Goal: Communication & Community: Answer question/provide support

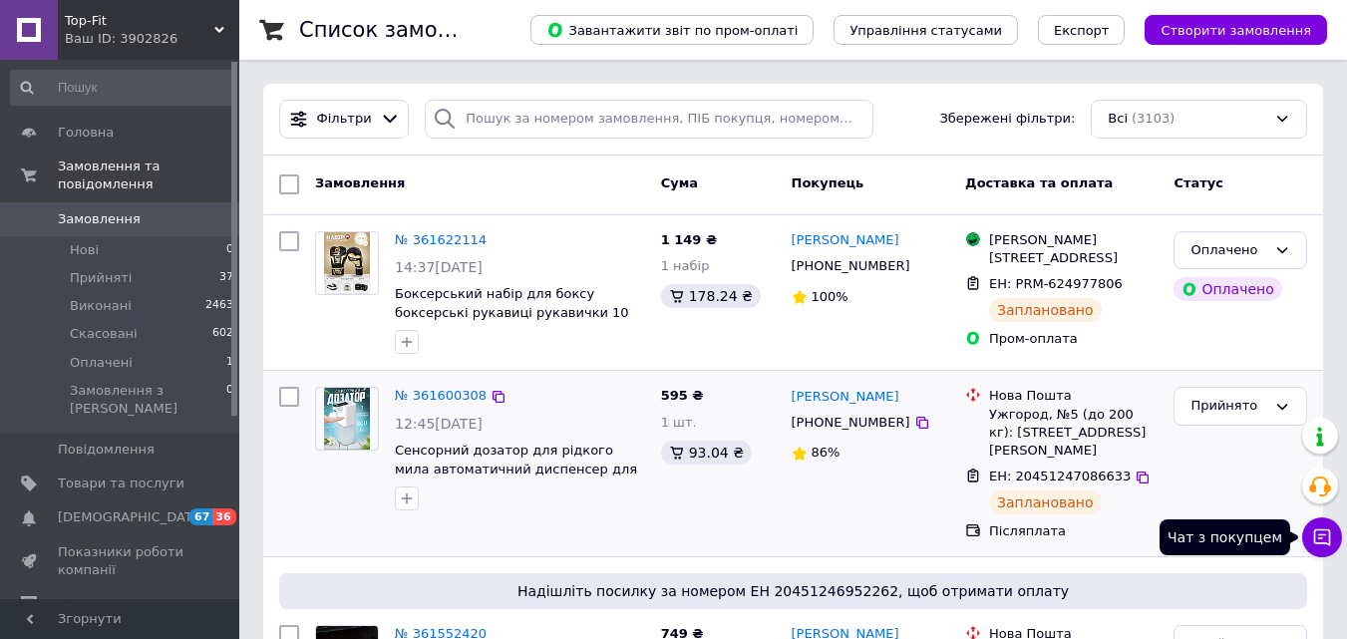
drag, startPoint x: 1323, startPoint y: 541, endPoint x: 1283, endPoint y: 510, distance: 50.5
click at [1322, 538] on icon at bounding box center [1322, 537] width 20 height 20
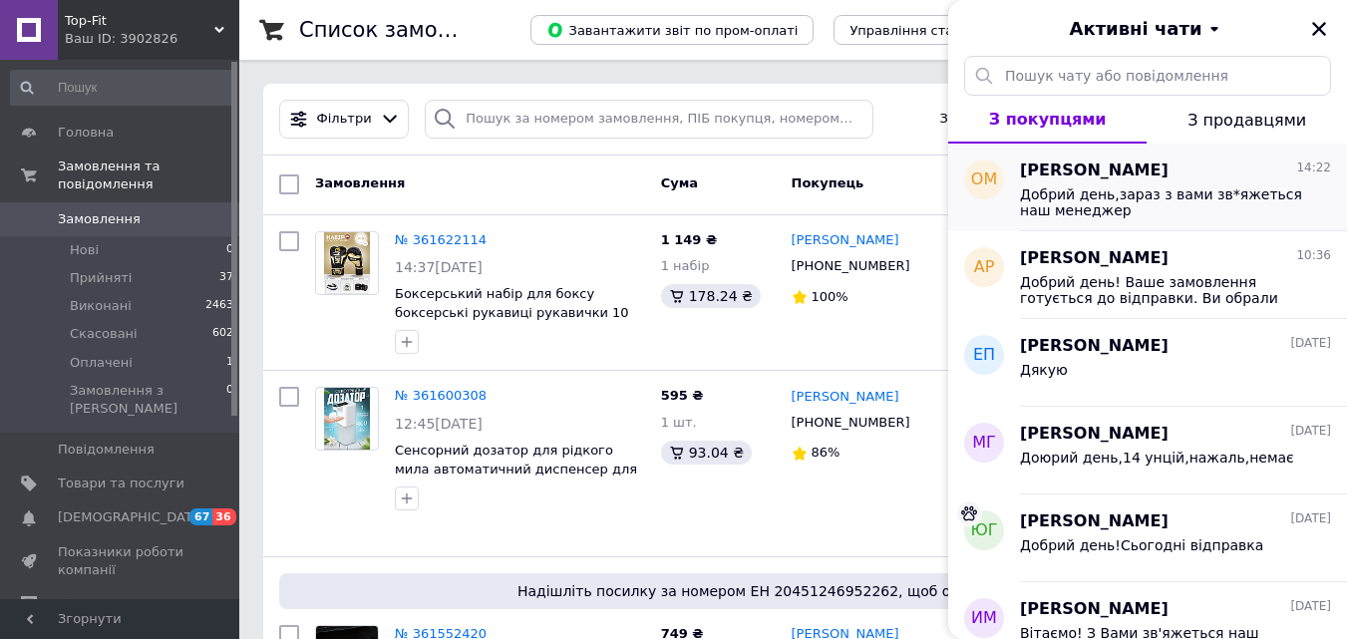
click at [1116, 195] on span "Добрий день,зараз з вами зв*яжеться наш менеджер" at bounding box center [1161, 202] width 283 height 32
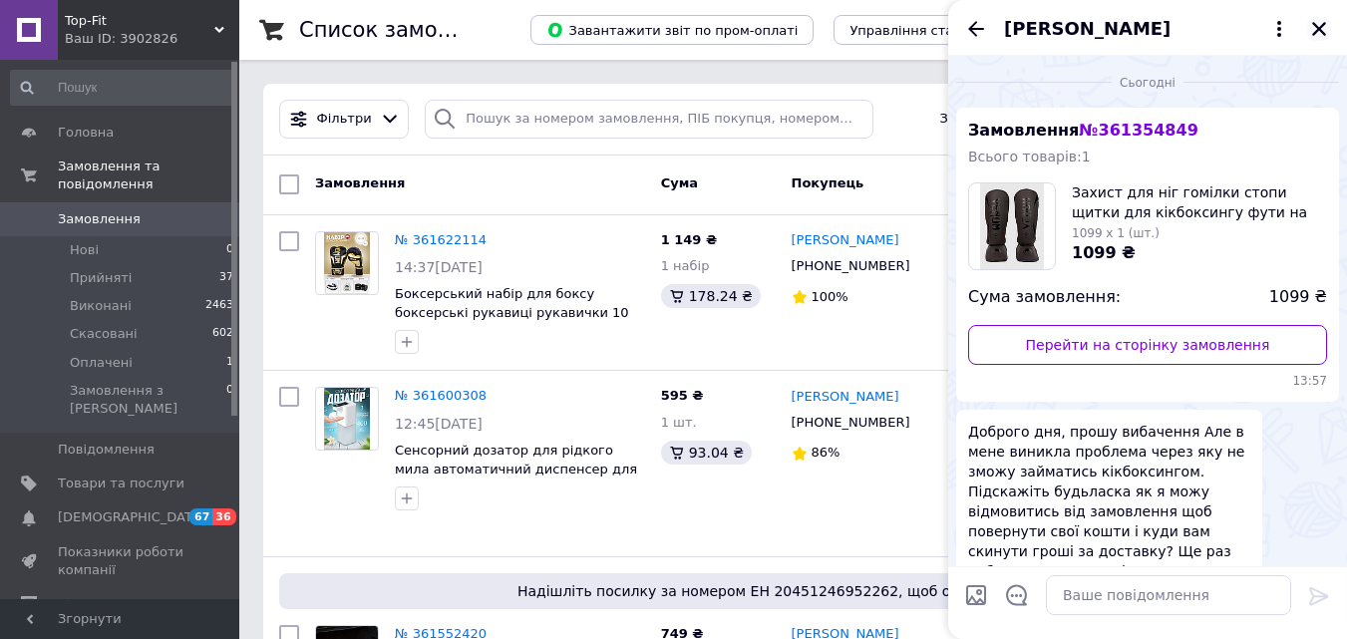
click at [1318, 31] on icon "Закрити" at bounding box center [1319, 29] width 14 height 14
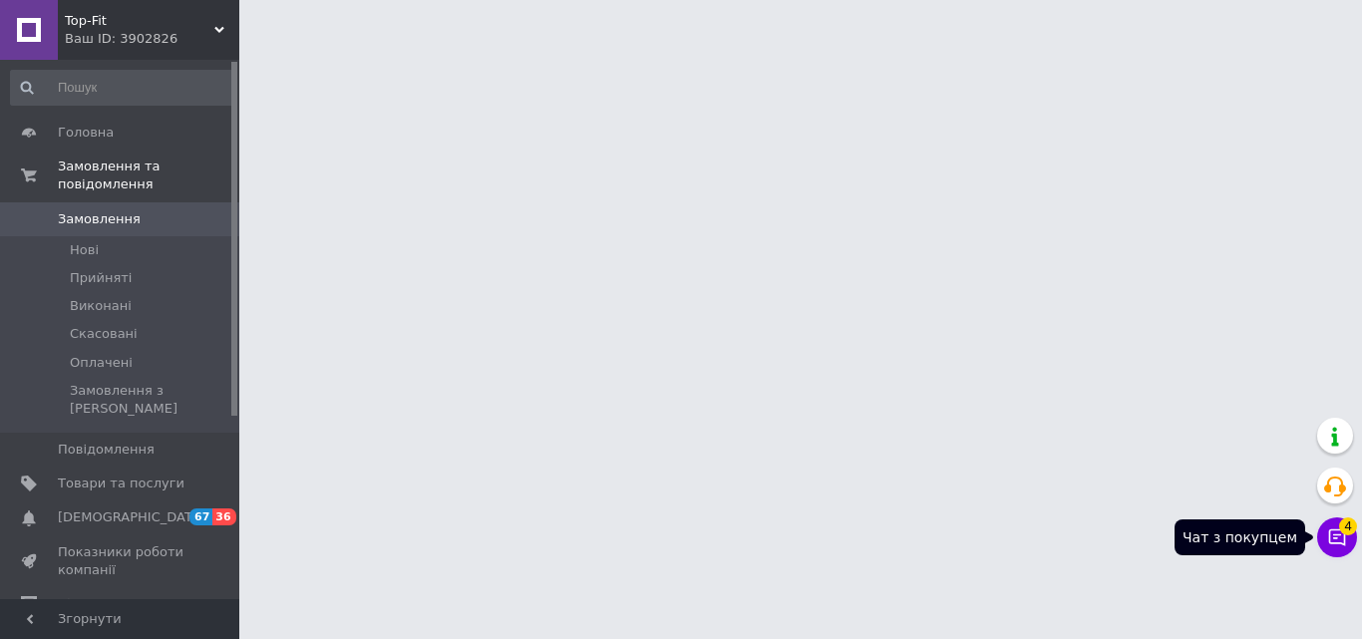
click at [1338, 539] on icon at bounding box center [1337, 537] width 20 height 20
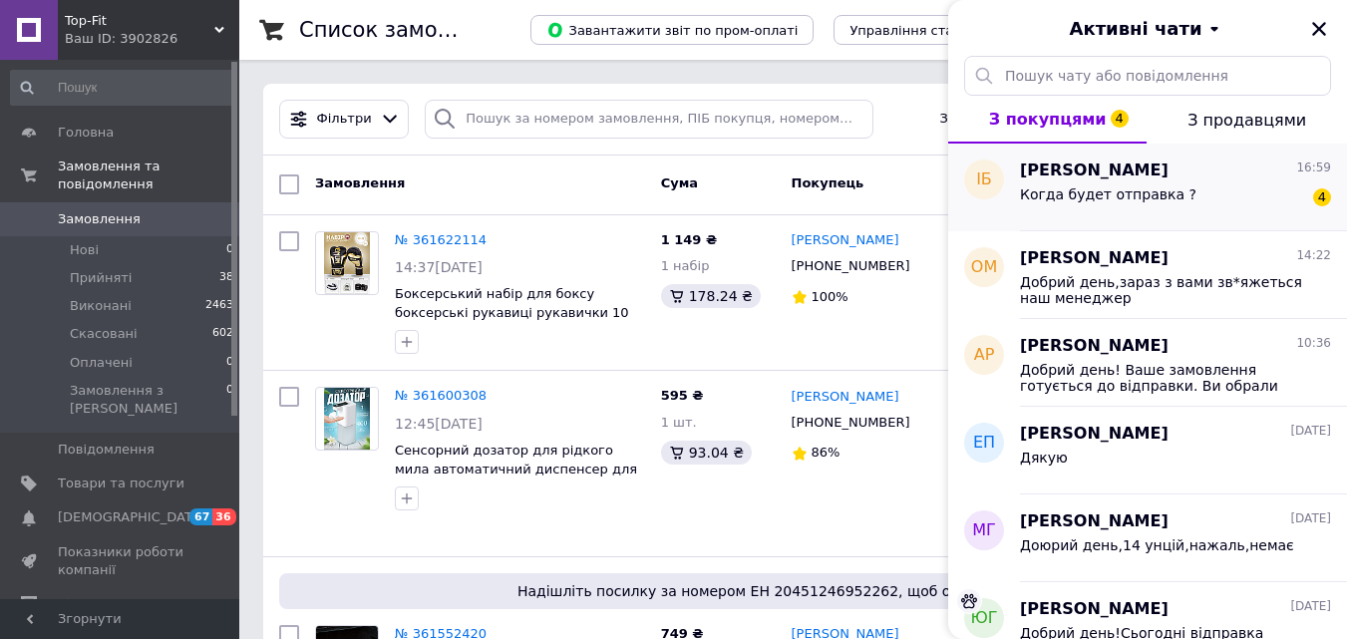
click at [1195, 183] on div "Когда будет отправка ? 4" at bounding box center [1175, 198] width 311 height 32
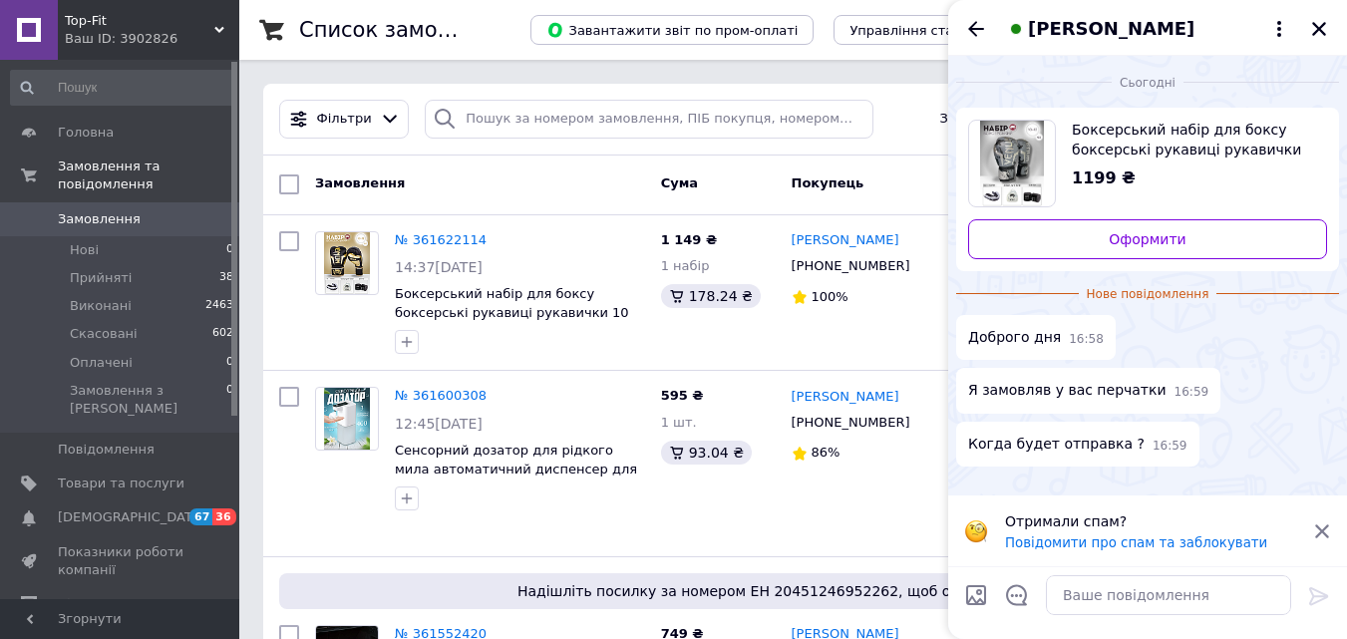
click at [1325, 532] on icon at bounding box center [1322, 531] width 14 height 14
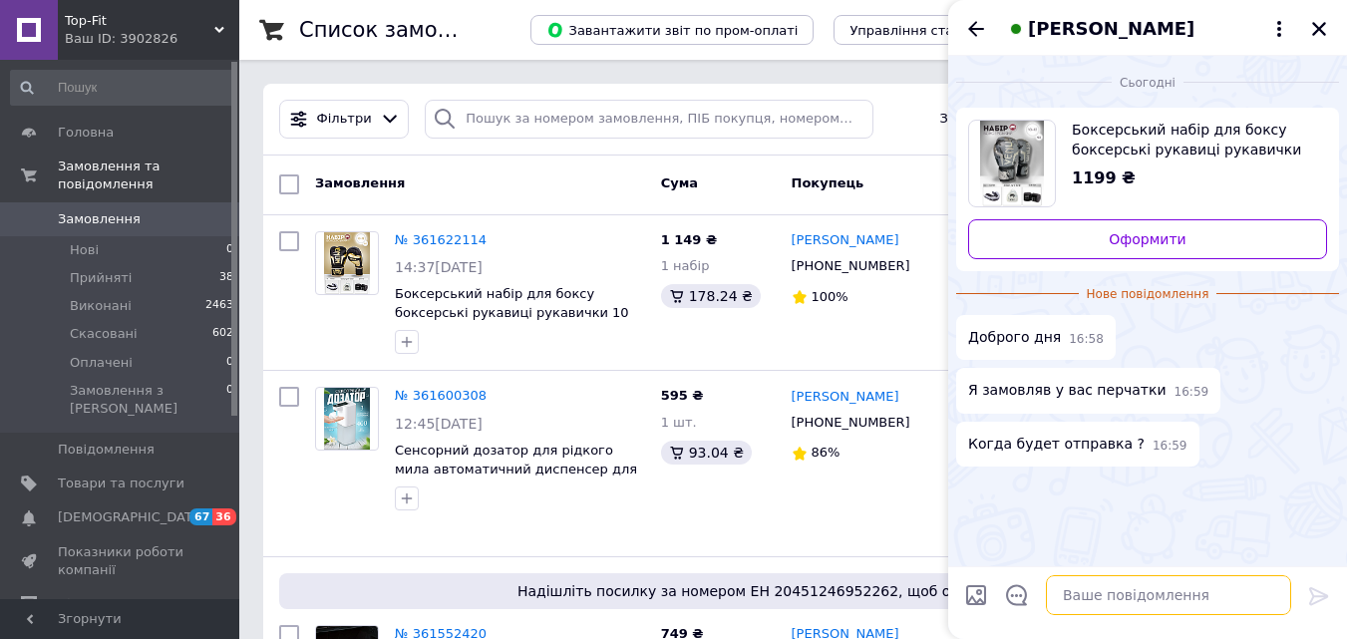
click at [1099, 597] on textarea at bounding box center [1168, 595] width 245 height 40
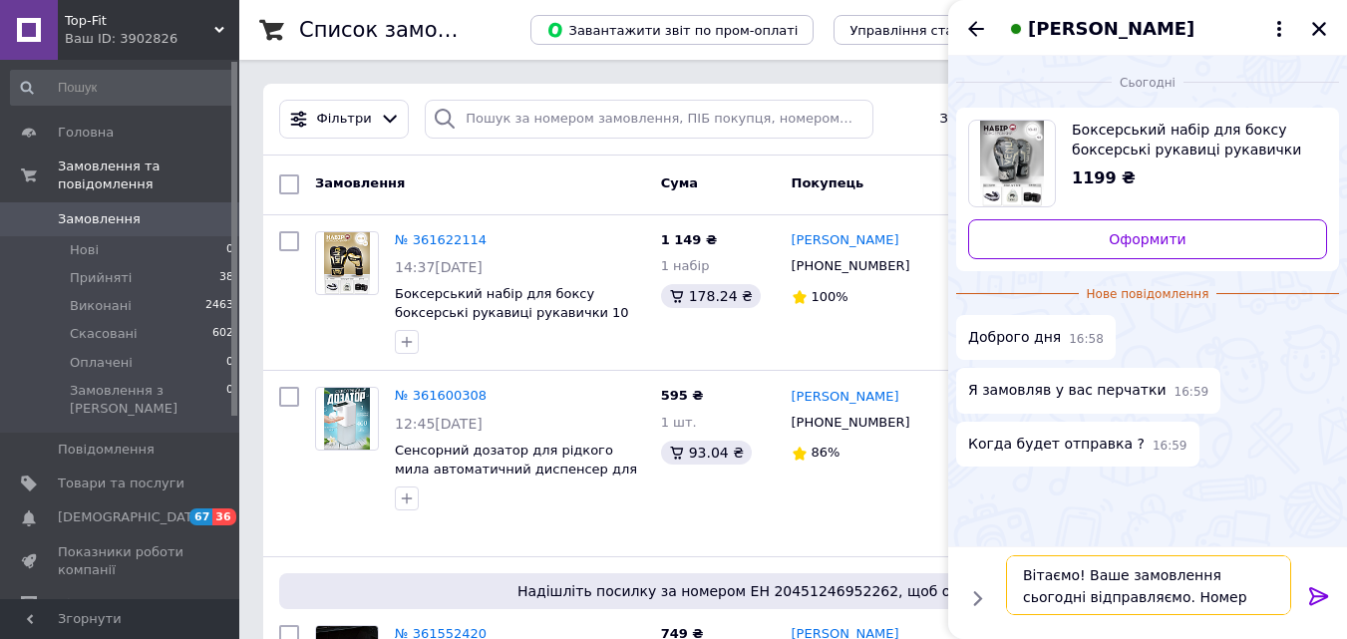
paste textarea "20451246465174"
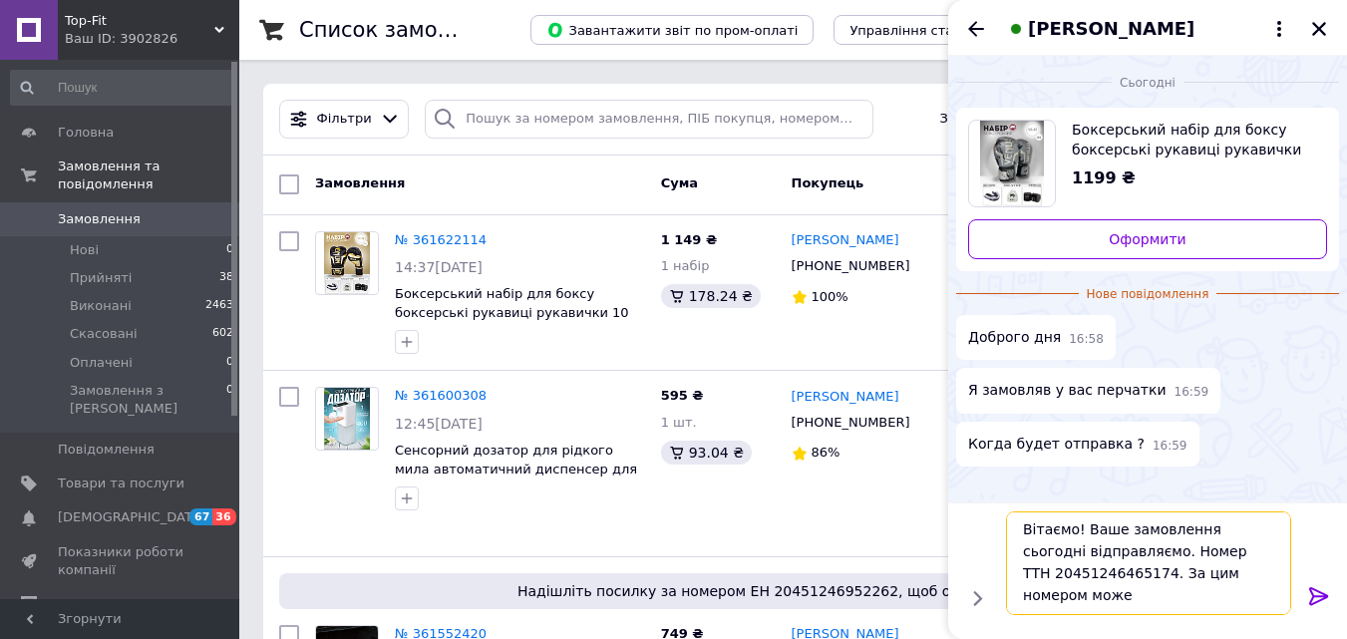
scroll to position [2, 0]
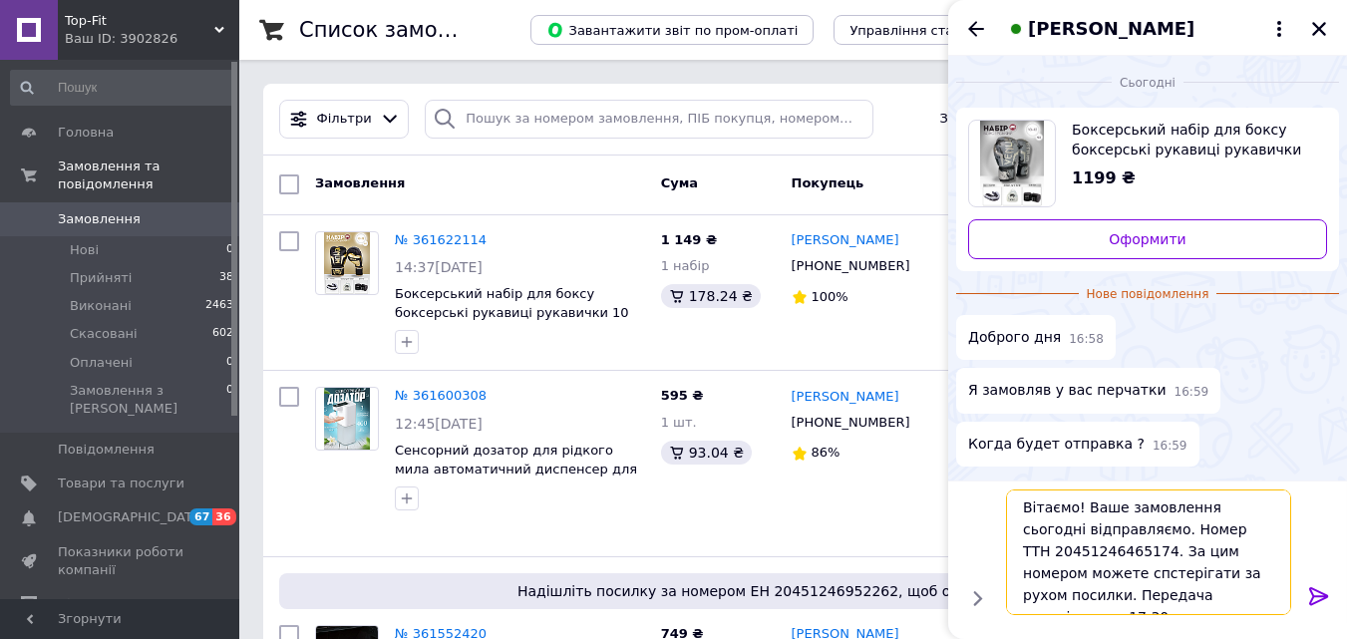
type textarea "Вітаємо! Ваше замовлення сьогодні відправляємо. Номер ТТН 20451246465174. За ци…"
click at [1322, 599] on icon at bounding box center [1318, 596] width 19 height 18
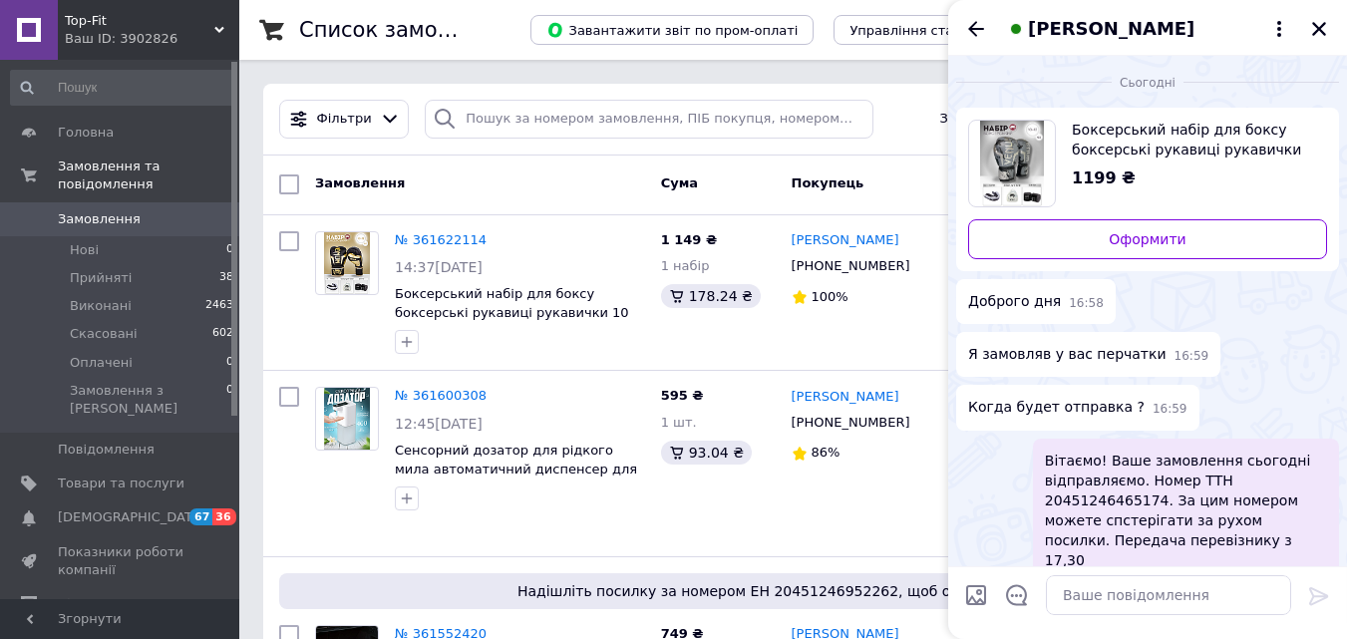
scroll to position [25, 0]
